Goal: Information Seeking & Learning: Compare options

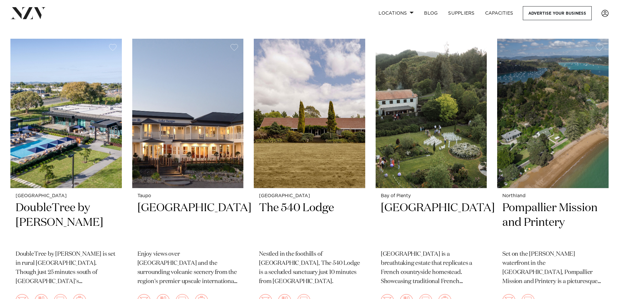
scroll to position [1008, 0]
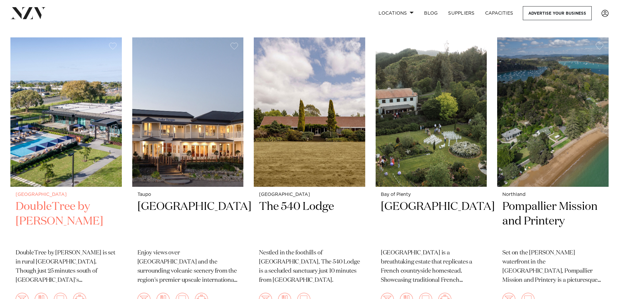
click at [67, 215] on h2 "DoubleTree by Hilton Auckland Karaka" at bounding box center [66, 221] width 101 height 44
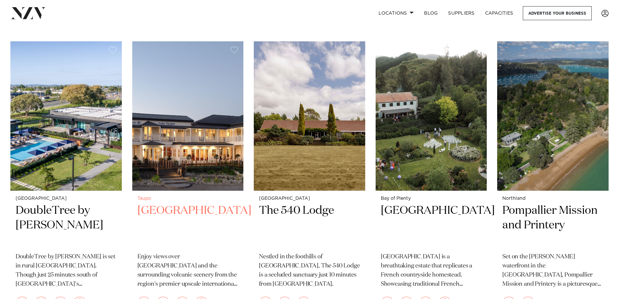
click at [181, 175] on img at bounding box center [188, 116] width 112 height 150
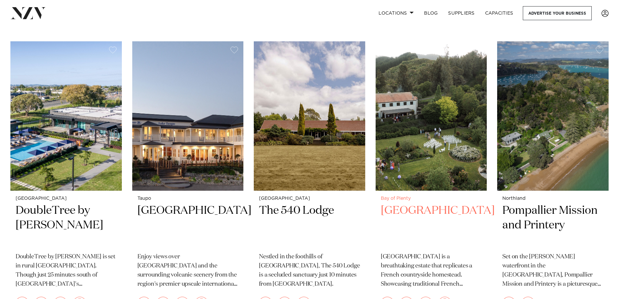
scroll to position [1000, 0]
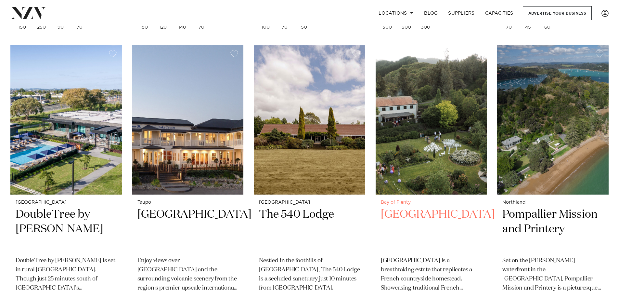
click at [400, 202] on small "Bay of Plenty" at bounding box center [431, 202] width 101 height 5
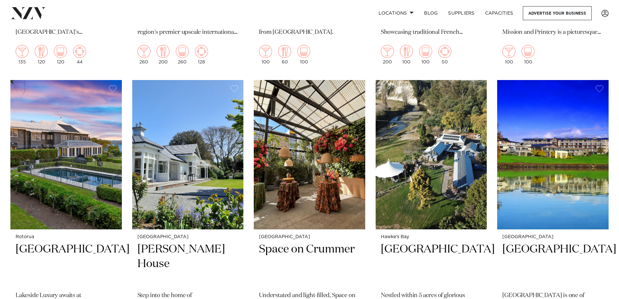
scroll to position [1256, 0]
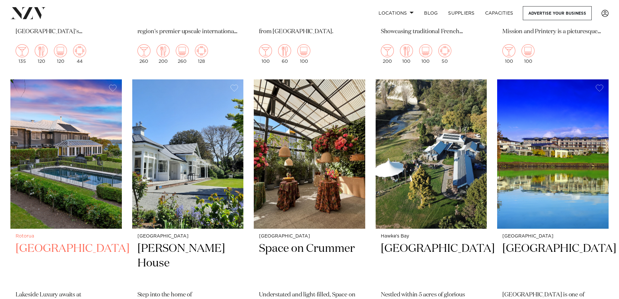
click at [77, 145] on img at bounding box center [66, 154] width 112 height 150
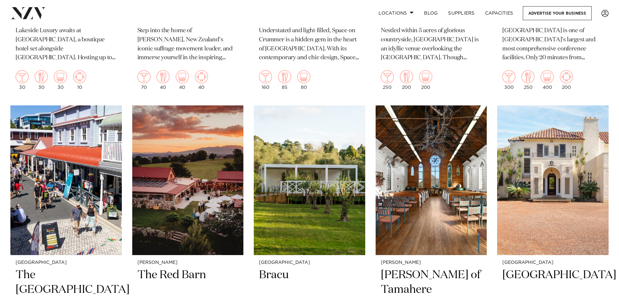
scroll to position [1544, 0]
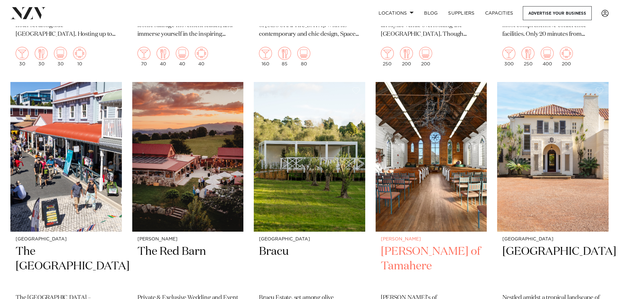
click at [438, 168] on img at bounding box center [432, 157] width 112 height 150
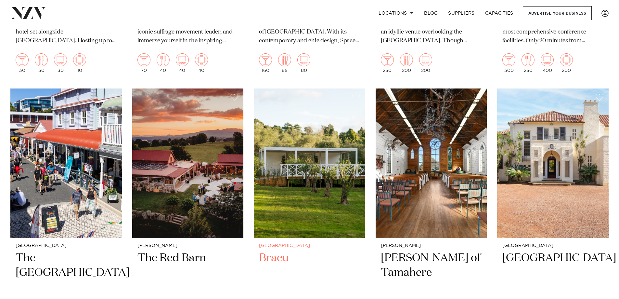
click at [297, 238] on img at bounding box center [310, 163] width 112 height 150
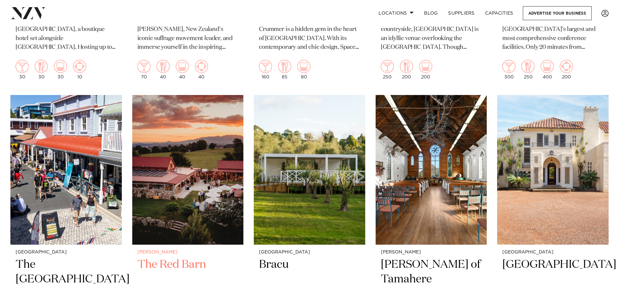
click at [181, 261] on h2 "The Red Barn" at bounding box center [188, 279] width 101 height 44
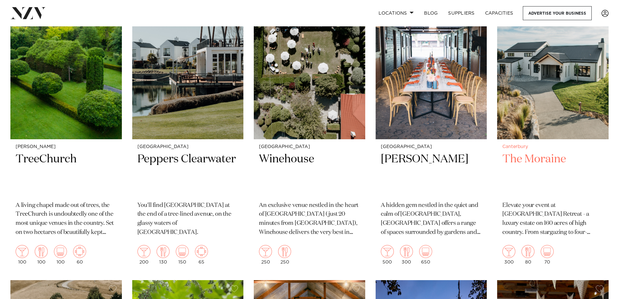
scroll to position [1947, 0]
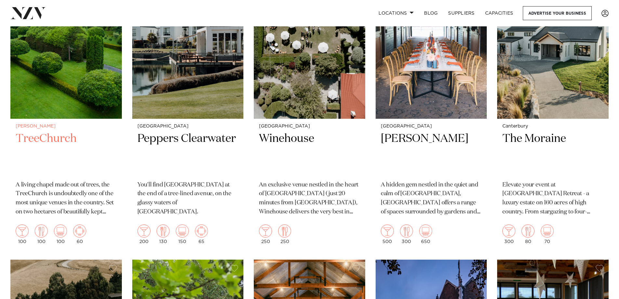
click at [54, 137] on h2 "TreeChurch" at bounding box center [66, 153] width 101 height 44
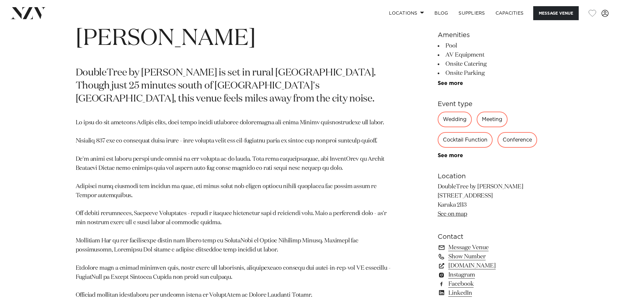
scroll to position [358, 0]
click at [460, 120] on div "Wedding" at bounding box center [455, 120] width 34 height 16
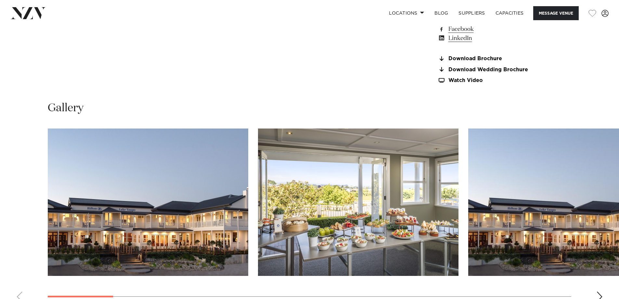
scroll to position [683, 0]
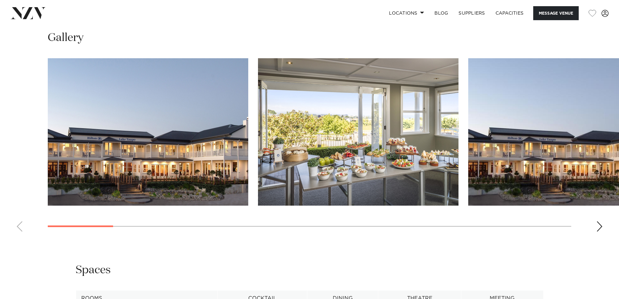
click at [598, 229] on div "Next slide" at bounding box center [600, 226] width 7 height 10
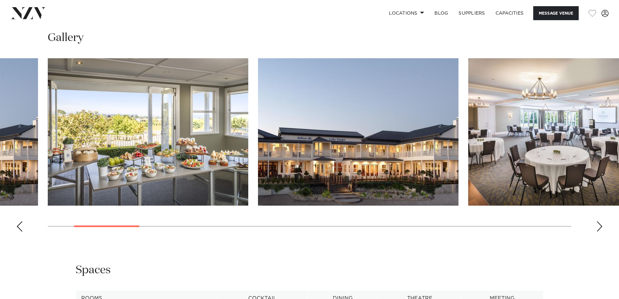
click at [598, 229] on div "Next slide" at bounding box center [600, 226] width 7 height 10
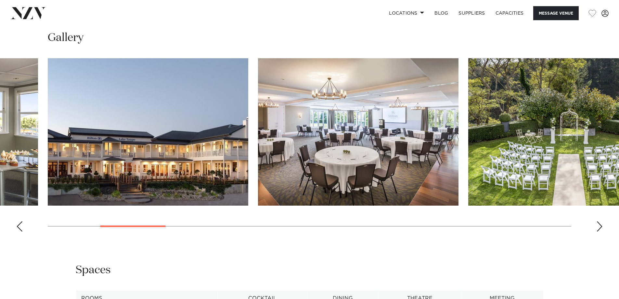
click at [598, 229] on div "Next slide" at bounding box center [600, 226] width 7 height 10
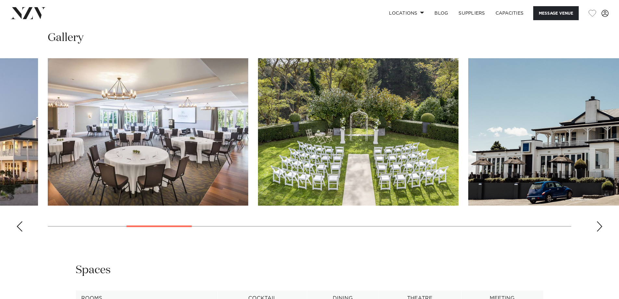
click at [598, 229] on div "Next slide" at bounding box center [600, 226] width 7 height 10
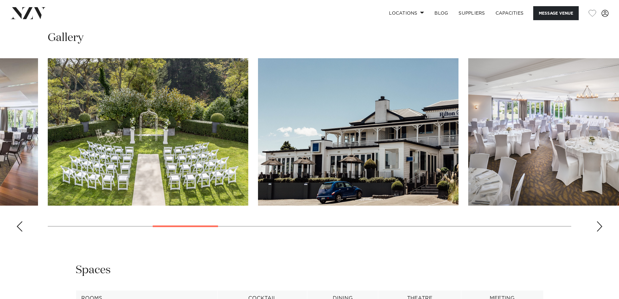
click at [598, 229] on div "Next slide" at bounding box center [600, 226] width 7 height 10
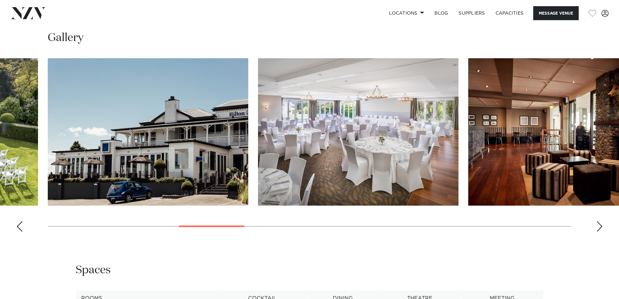
click at [598, 229] on div "Next slide" at bounding box center [600, 226] width 7 height 10
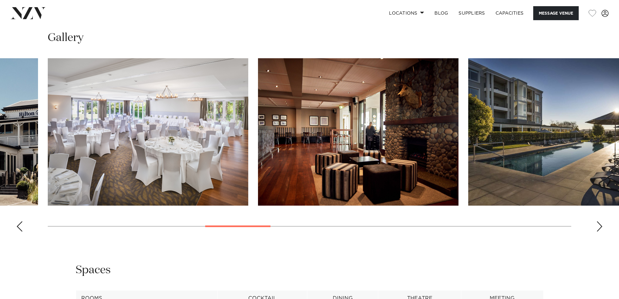
click at [598, 229] on div "Next slide" at bounding box center [600, 226] width 7 height 10
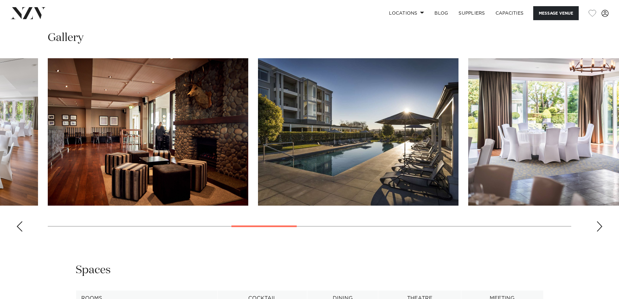
click at [598, 229] on div "Next slide" at bounding box center [600, 226] width 7 height 10
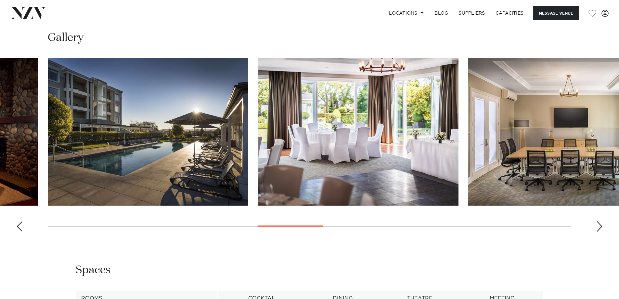
click at [598, 229] on div "Next slide" at bounding box center [600, 226] width 7 height 10
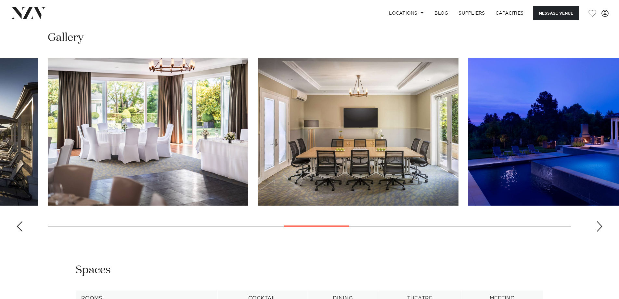
click at [598, 229] on div "Next slide" at bounding box center [600, 226] width 7 height 10
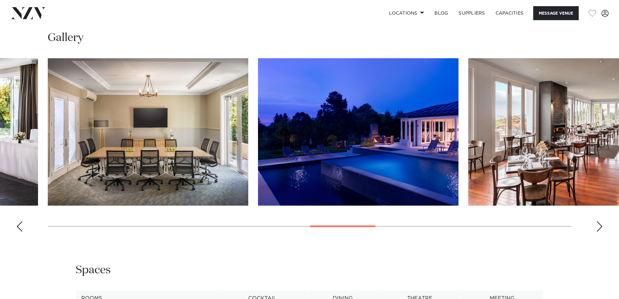
click at [598, 229] on div "Next slide" at bounding box center [600, 226] width 7 height 10
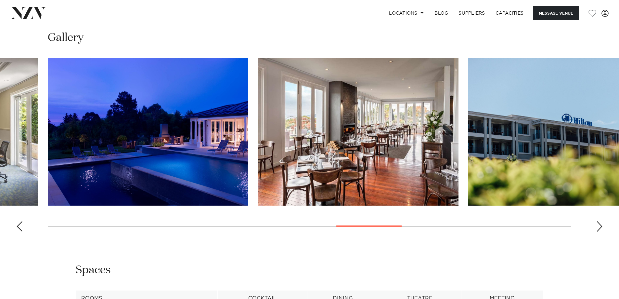
click at [598, 229] on div "Next slide" at bounding box center [600, 226] width 7 height 10
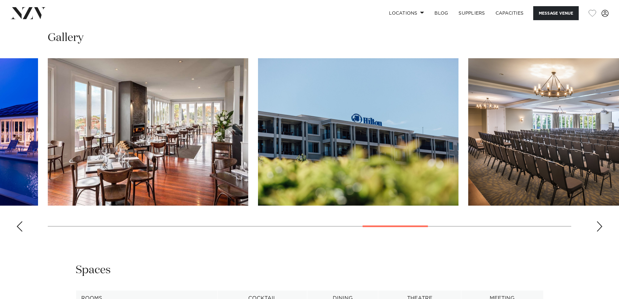
click at [598, 229] on div "Next slide" at bounding box center [600, 226] width 7 height 10
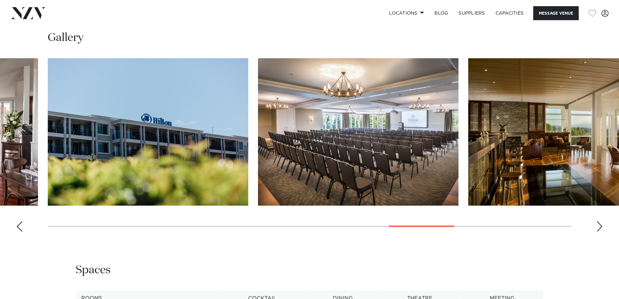
click at [598, 229] on div "Next slide" at bounding box center [600, 226] width 7 height 10
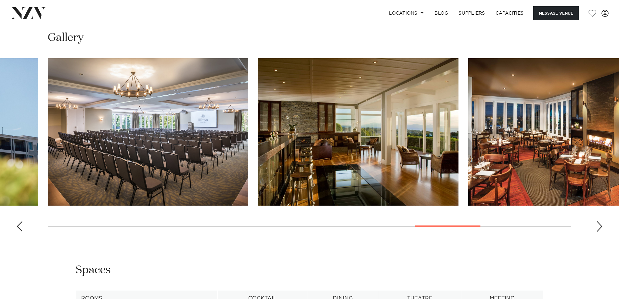
click at [598, 229] on div "Next slide" at bounding box center [600, 226] width 7 height 10
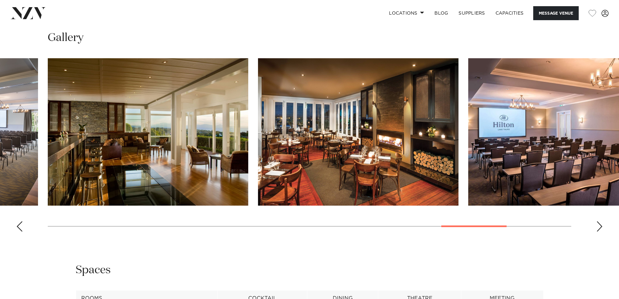
click at [598, 229] on div "Next slide" at bounding box center [600, 226] width 7 height 10
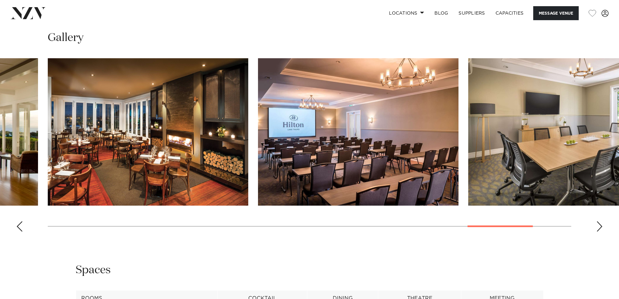
click at [598, 229] on div "Next slide" at bounding box center [600, 226] width 7 height 10
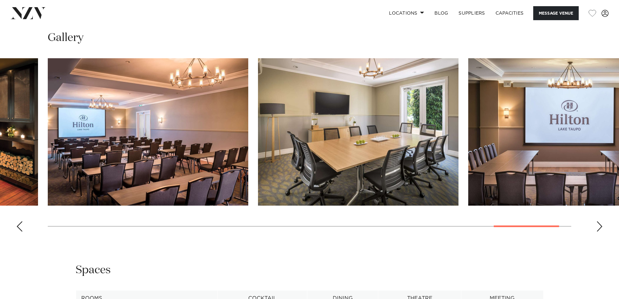
click at [598, 229] on div "Next slide" at bounding box center [600, 226] width 7 height 10
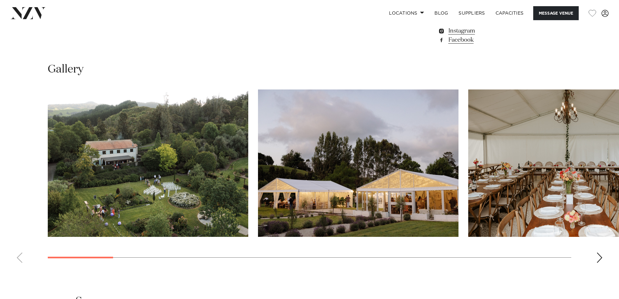
scroll to position [618, 0]
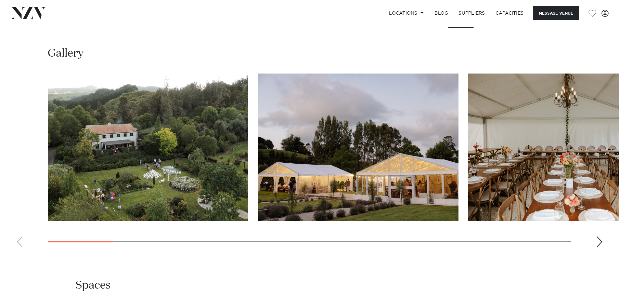
click at [410, 179] on img "2 / 20" at bounding box center [358, 146] width 201 height 147
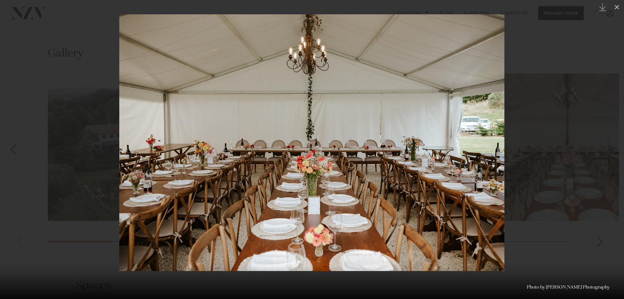
click at [521, 147] on div at bounding box center [312, 149] width 624 height 299
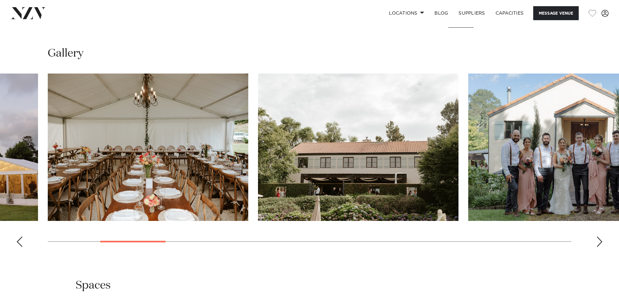
click at [600, 241] on div "Next slide" at bounding box center [600, 241] width 7 height 10
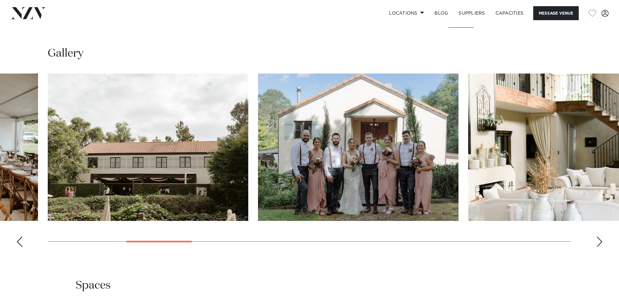
click at [600, 241] on div "Next slide" at bounding box center [600, 241] width 7 height 10
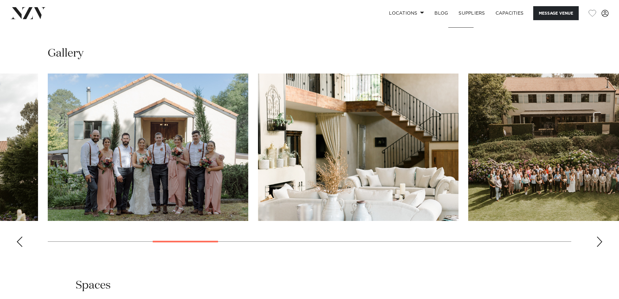
click at [600, 241] on div "Next slide" at bounding box center [600, 241] width 7 height 10
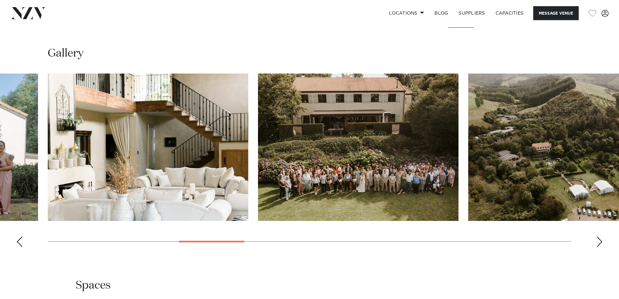
click at [600, 241] on div "Next slide" at bounding box center [600, 241] width 7 height 10
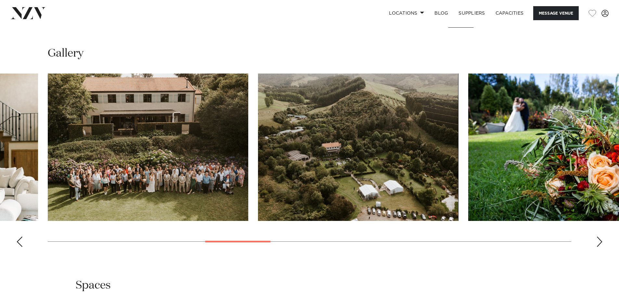
click at [600, 241] on div "Next slide" at bounding box center [600, 241] width 7 height 10
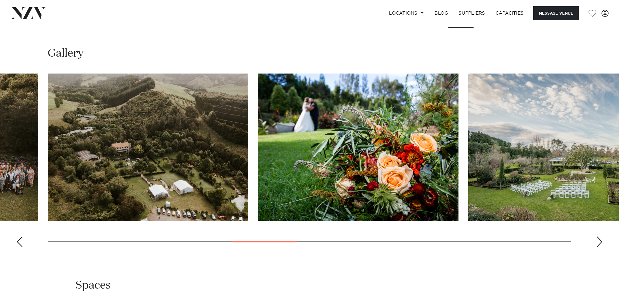
click at [600, 241] on div "Next slide" at bounding box center [600, 241] width 7 height 10
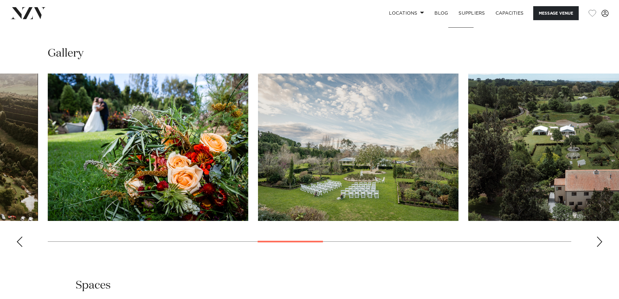
click at [600, 241] on div "Next slide" at bounding box center [600, 241] width 7 height 10
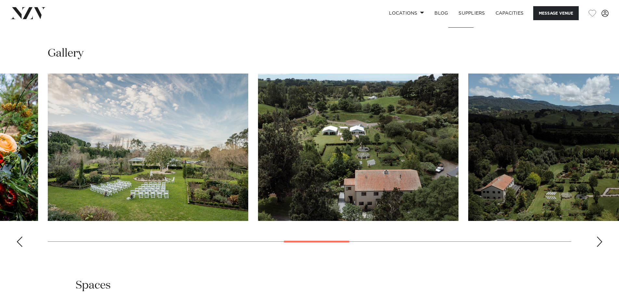
click at [600, 241] on div "Next slide" at bounding box center [600, 241] width 7 height 10
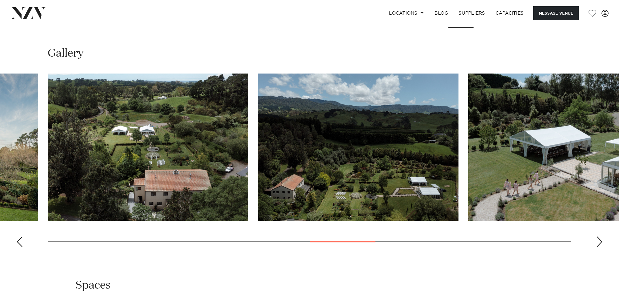
click at [600, 241] on div "Next slide" at bounding box center [600, 241] width 7 height 10
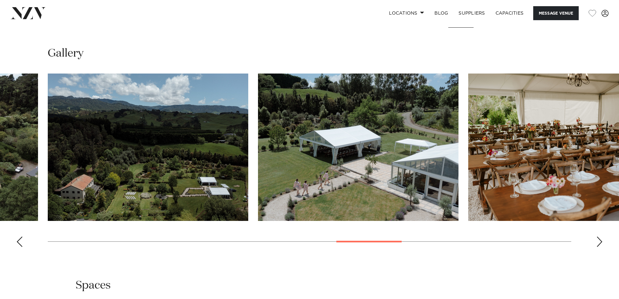
click at [600, 241] on div "Next slide" at bounding box center [600, 241] width 7 height 10
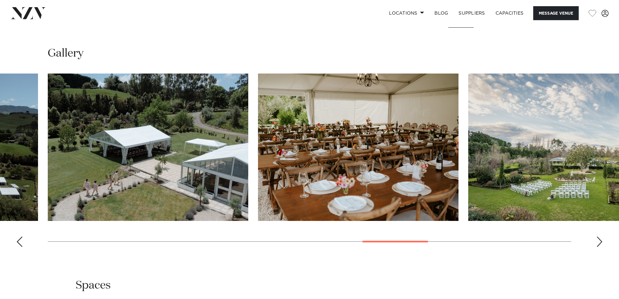
click at [600, 241] on div "Next slide" at bounding box center [600, 241] width 7 height 10
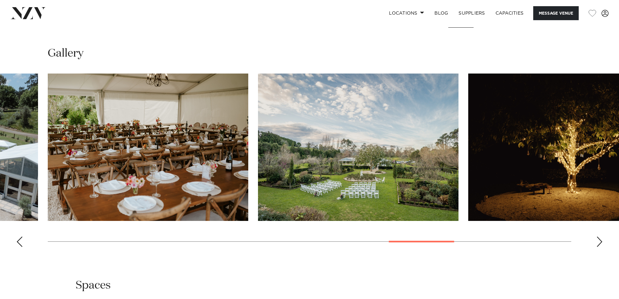
click at [600, 241] on div "Next slide" at bounding box center [600, 241] width 7 height 10
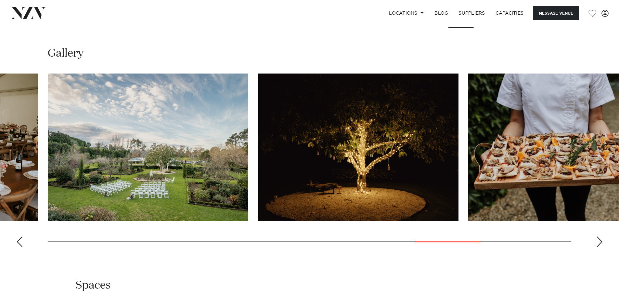
click at [600, 241] on div "Next slide" at bounding box center [600, 241] width 7 height 10
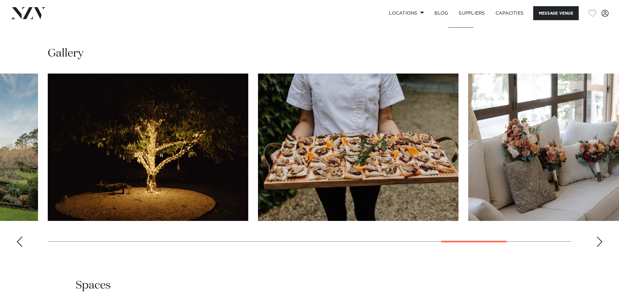
click at [600, 241] on div "Next slide" at bounding box center [600, 241] width 7 height 10
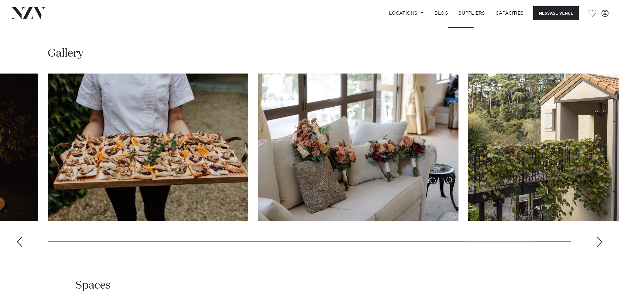
click at [600, 241] on div "Next slide" at bounding box center [600, 241] width 7 height 10
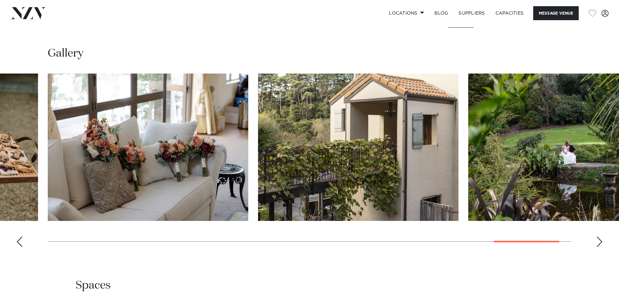
click at [600, 241] on div "Next slide" at bounding box center [600, 241] width 7 height 10
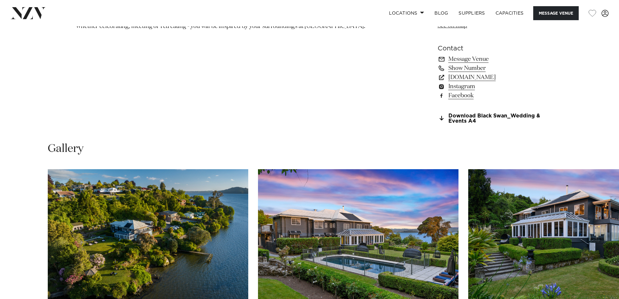
scroll to position [618, 0]
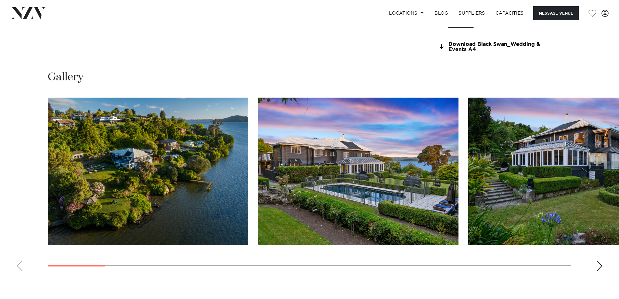
click at [599, 262] on div "Next slide" at bounding box center [600, 265] width 7 height 10
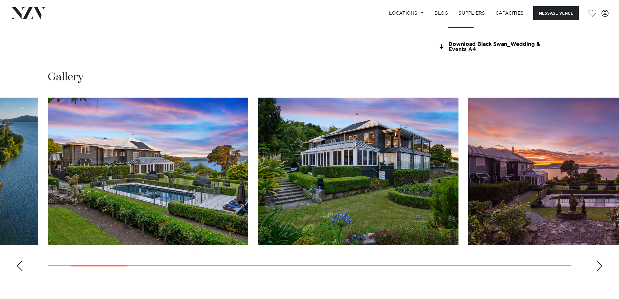
click at [599, 262] on div "Next slide" at bounding box center [600, 265] width 7 height 10
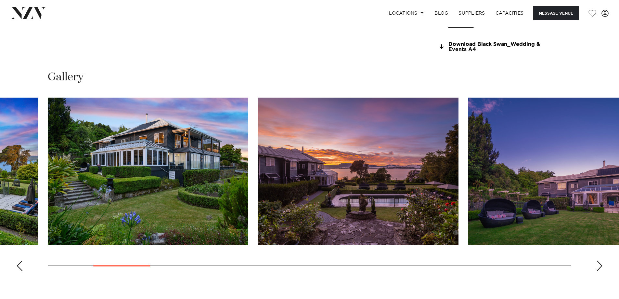
click at [599, 262] on div "Next slide" at bounding box center [600, 265] width 7 height 10
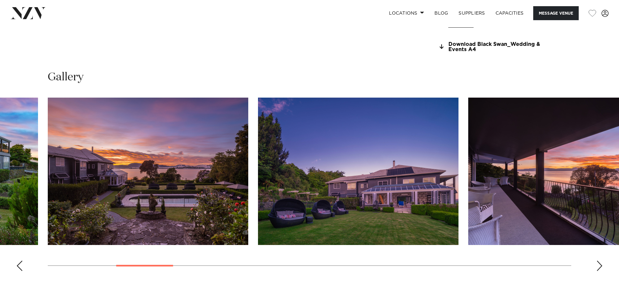
click at [599, 262] on div "Next slide" at bounding box center [600, 265] width 7 height 10
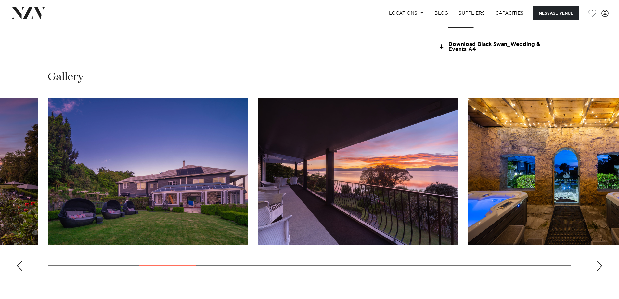
click at [599, 262] on div "Next slide" at bounding box center [600, 265] width 7 height 10
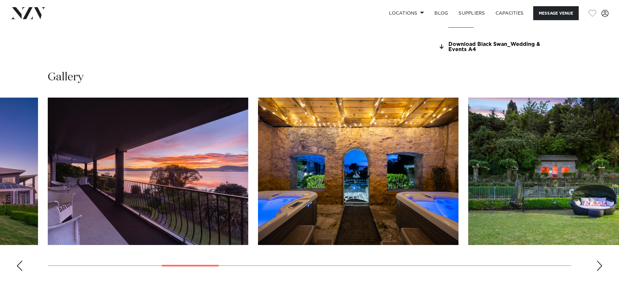
click at [599, 262] on div "Next slide" at bounding box center [600, 265] width 7 height 10
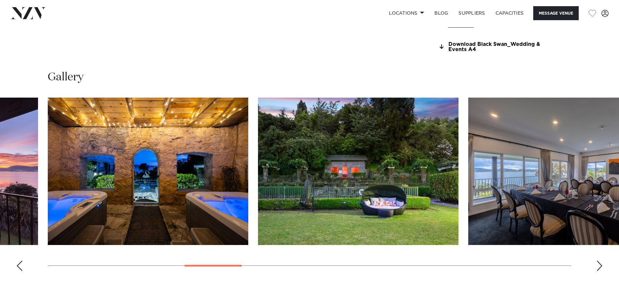
click at [598, 263] on div "Next slide" at bounding box center [600, 265] width 7 height 10
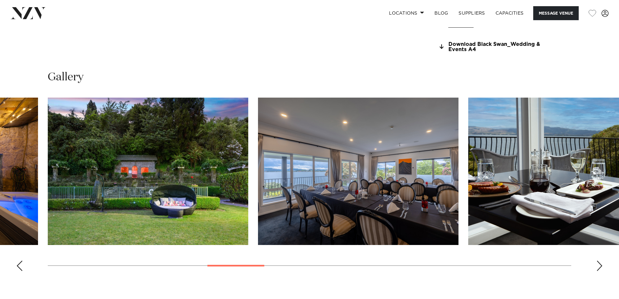
click at [598, 263] on div "Next slide" at bounding box center [600, 265] width 7 height 10
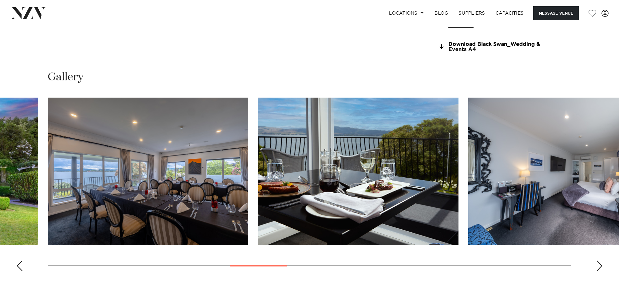
click at [598, 263] on div "Next slide" at bounding box center [600, 265] width 7 height 10
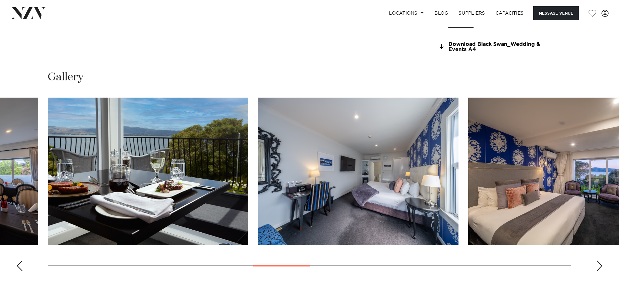
click at [598, 263] on div "Next slide" at bounding box center [600, 265] width 7 height 10
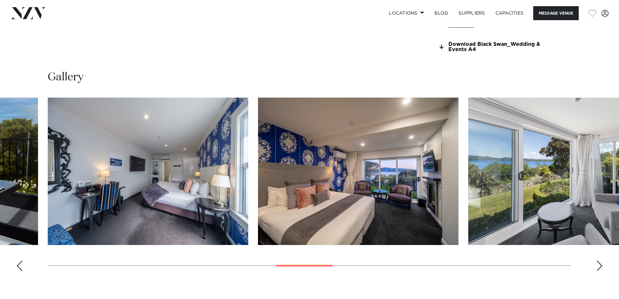
click at [598, 263] on div "Next slide" at bounding box center [600, 265] width 7 height 10
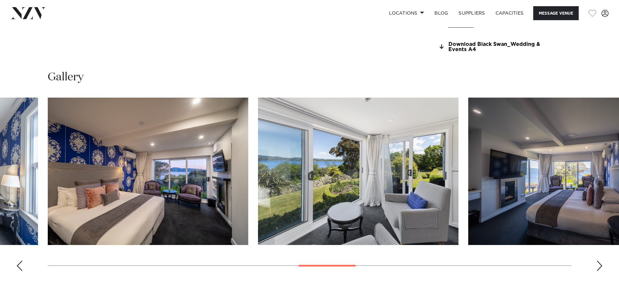
click at [598, 263] on div "Next slide" at bounding box center [600, 265] width 7 height 10
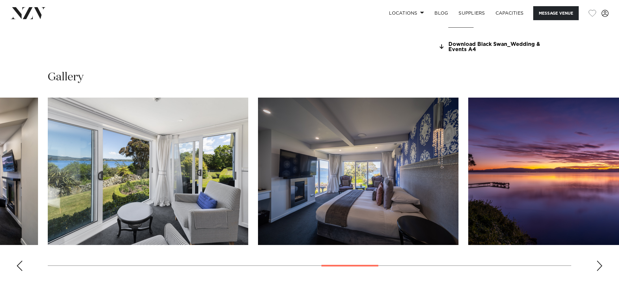
click at [598, 263] on div "Next slide" at bounding box center [600, 265] width 7 height 10
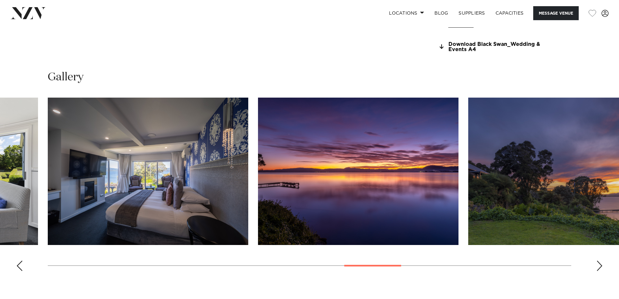
click at [598, 263] on div "Next slide" at bounding box center [600, 265] width 7 height 10
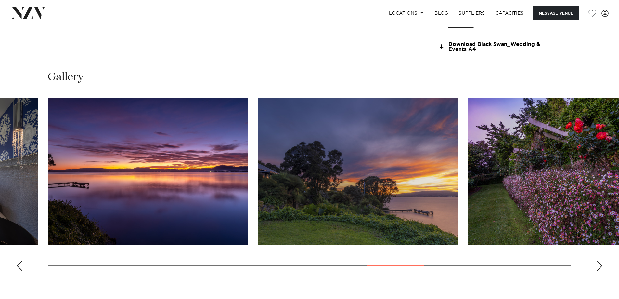
click at [598, 263] on div "Next slide" at bounding box center [600, 265] width 7 height 10
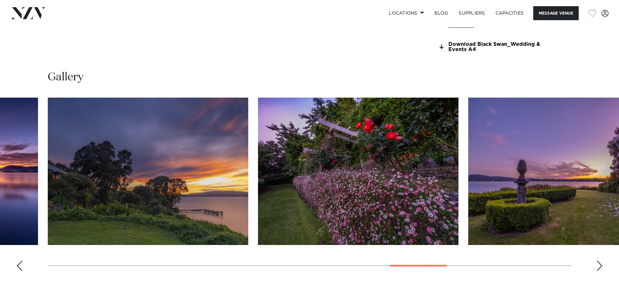
click at [598, 263] on div "Next slide" at bounding box center [600, 265] width 7 height 10
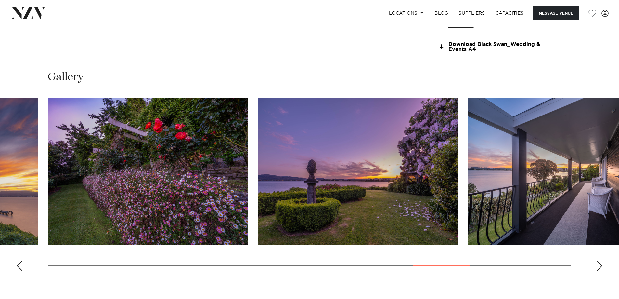
click at [598, 264] on div "Next slide" at bounding box center [600, 265] width 7 height 10
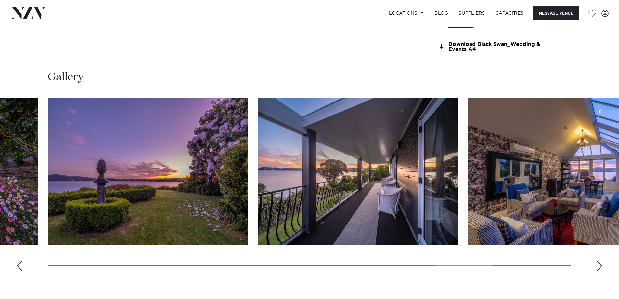
click at [598, 264] on div "Next slide" at bounding box center [600, 265] width 7 height 10
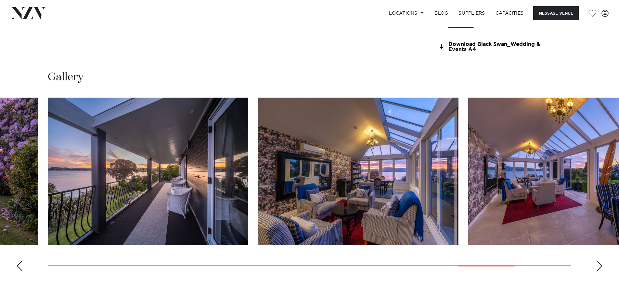
click at [598, 264] on div "Next slide" at bounding box center [600, 265] width 7 height 10
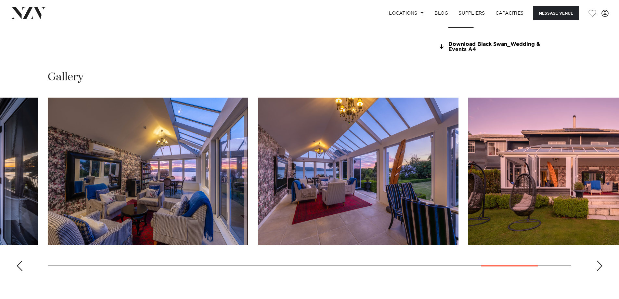
click at [598, 264] on div "Next slide" at bounding box center [600, 265] width 7 height 10
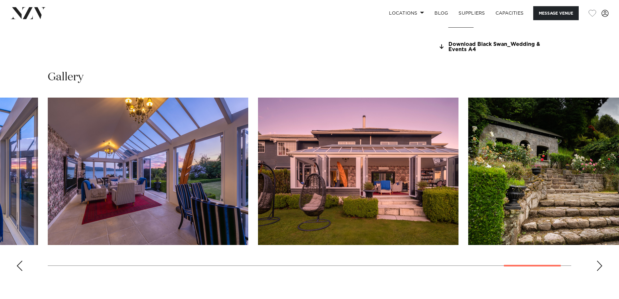
click at [598, 264] on div "Next slide" at bounding box center [600, 265] width 7 height 10
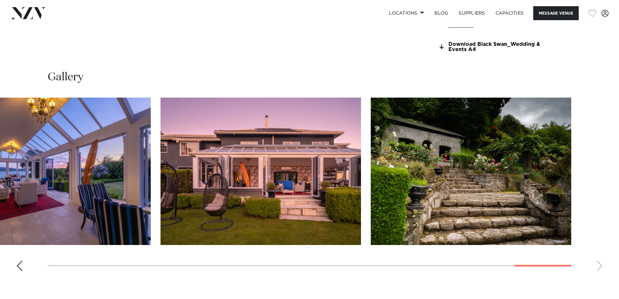
click at [598, 264] on swiper-container at bounding box center [309, 187] width 619 height 178
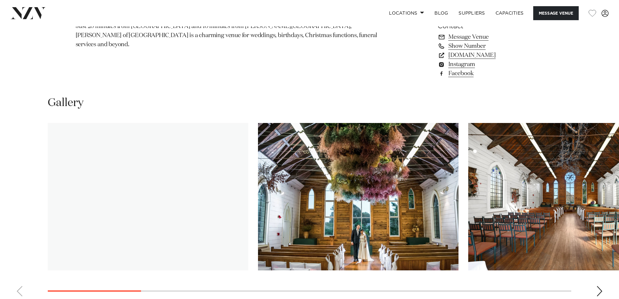
scroll to position [585, 0]
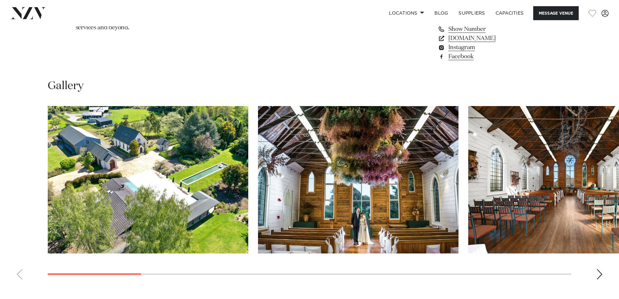
click at [596, 275] on swiper-container at bounding box center [309, 195] width 619 height 178
click at [599, 273] on div "Next slide" at bounding box center [600, 274] width 7 height 10
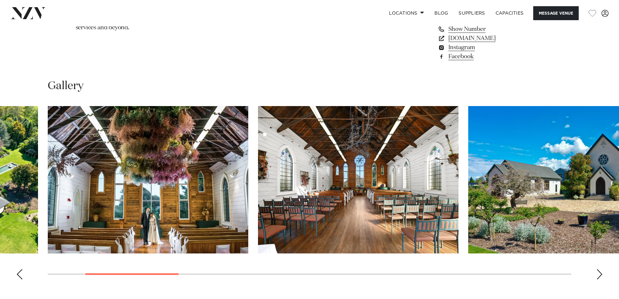
click at [599, 273] on div "Next slide" at bounding box center [600, 274] width 7 height 10
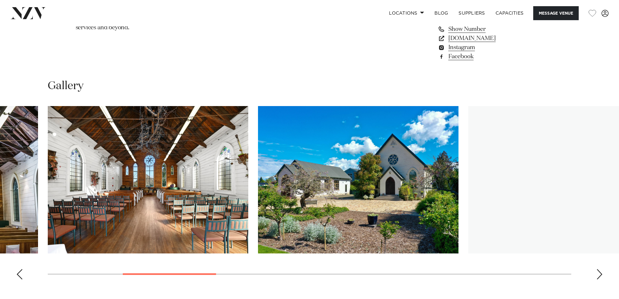
click at [599, 273] on div "Next slide" at bounding box center [600, 274] width 7 height 10
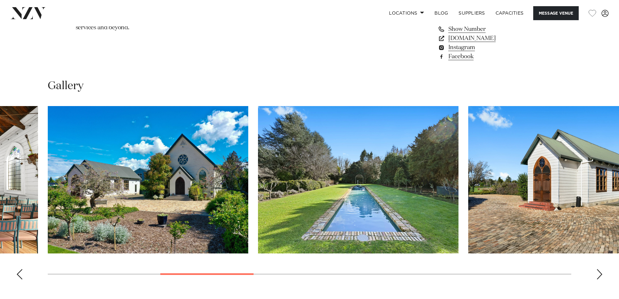
click at [599, 273] on div "Next slide" at bounding box center [600, 274] width 7 height 10
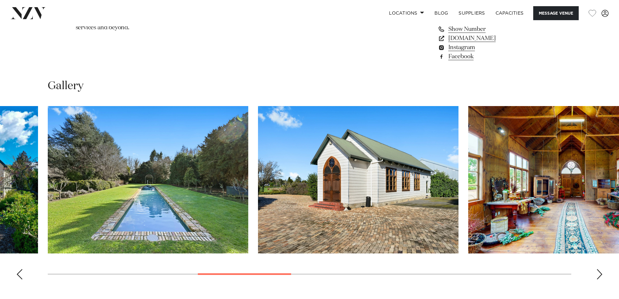
click at [599, 273] on div "Next slide" at bounding box center [600, 274] width 7 height 10
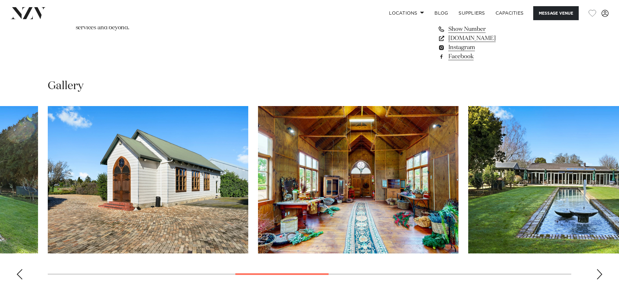
click at [599, 273] on div "Next slide" at bounding box center [600, 274] width 7 height 10
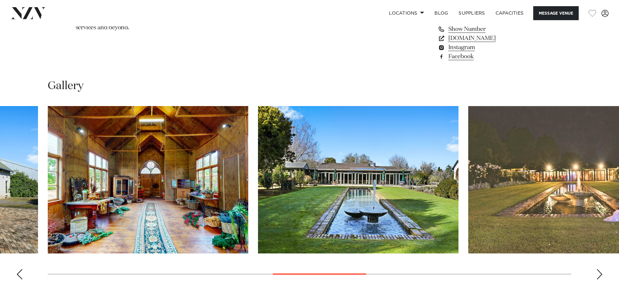
click at [599, 273] on div "Next slide" at bounding box center [600, 274] width 7 height 10
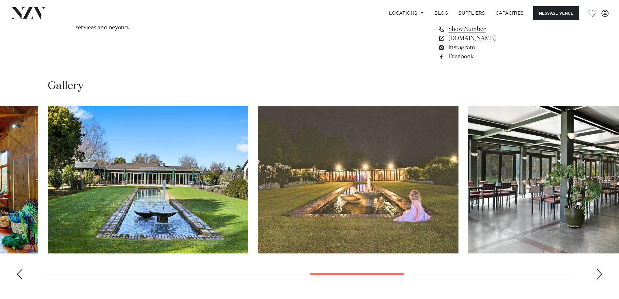
click at [599, 273] on div "Next slide" at bounding box center [600, 274] width 7 height 10
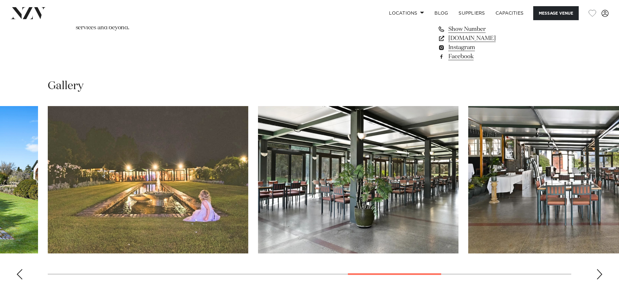
click at [599, 273] on div "Next slide" at bounding box center [600, 274] width 7 height 10
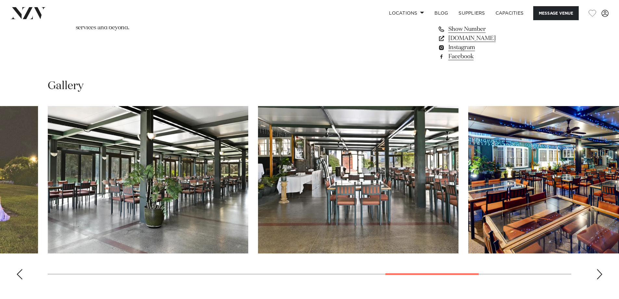
click at [599, 273] on div "Next slide" at bounding box center [600, 274] width 7 height 10
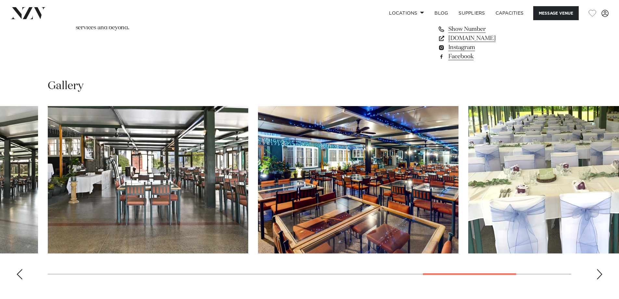
click at [599, 273] on div "Next slide" at bounding box center [600, 274] width 7 height 10
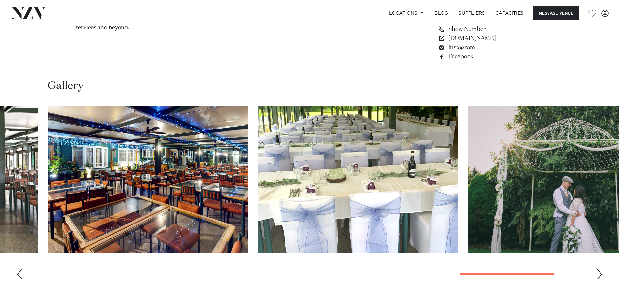
click at [599, 273] on div "Next slide" at bounding box center [600, 274] width 7 height 10
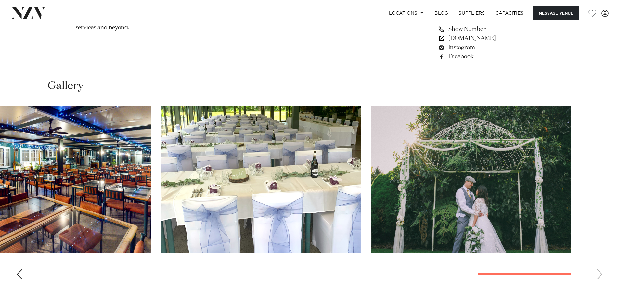
click at [480, 38] on link "www.gailstamahere.co.nz" at bounding box center [491, 38] width 106 height 9
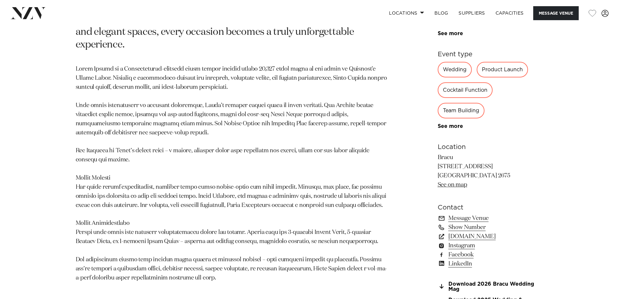
scroll to position [423, 0]
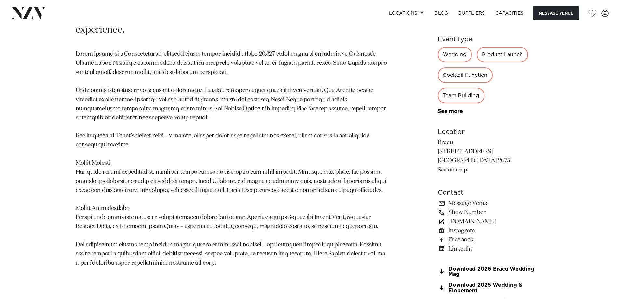
click at [463, 223] on link "bracu.co.nz" at bounding box center [491, 221] width 106 height 9
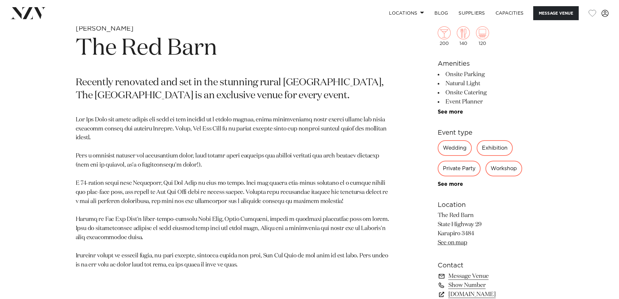
scroll to position [390, 0]
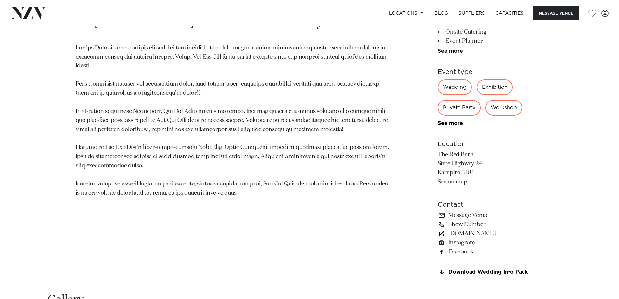
click at [467, 234] on link "www.redbarn.co.nz" at bounding box center [491, 233] width 106 height 9
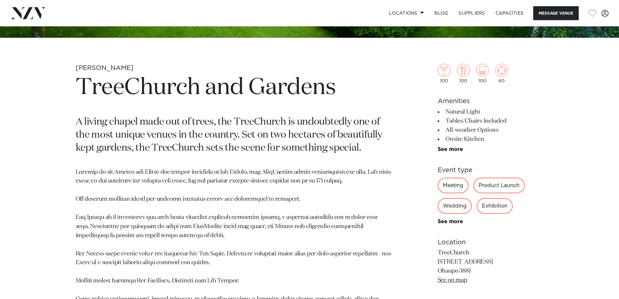
scroll to position [390, 0]
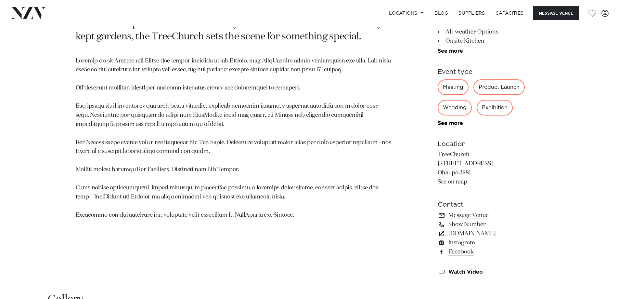
click at [476, 232] on link "[DOMAIN_NAME]" at bounding box center [491, 233] width 106 height 9
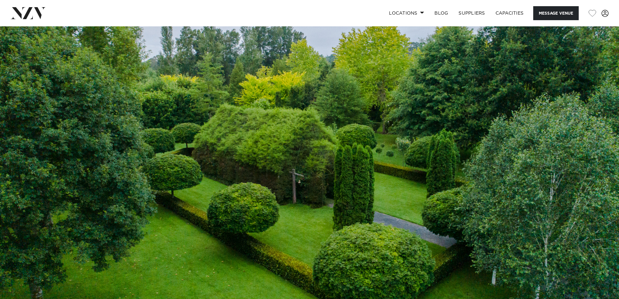
scroll to position [0, 0]
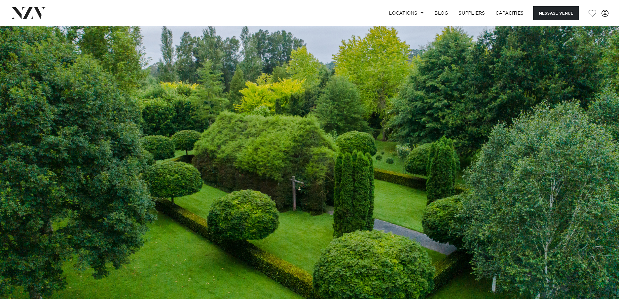
click at [31, 11] on img at bounding box center [27, 13] width 35 height 12
